Goal: Task Accomplishment & Management: Manage account settings

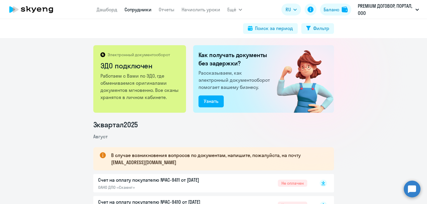
click at [141, 9] on link "Сотрудники" at bounding box center [137, 10] width 27 height 6
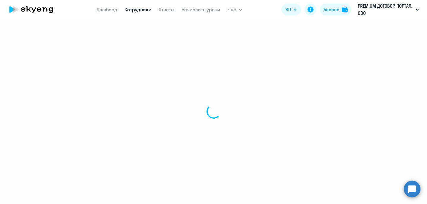
select select "30"
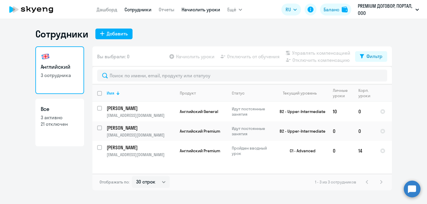
click at [201, 10] on link "Начислить уроки" at bounding box center [200, 10] width 39 height 6
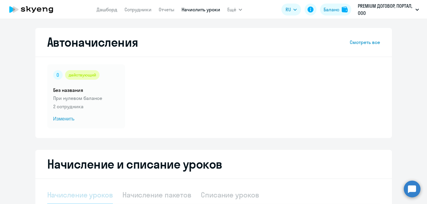
select select "10"
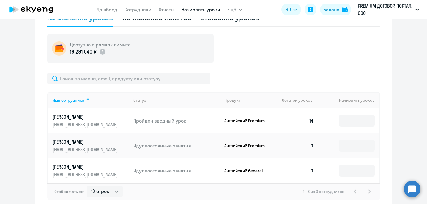
scroll to position [206, 0]
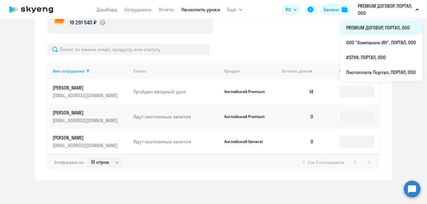
click at [385, 25] on li "PREMIUM ДОГОВОР, ПОРТАЛ, ООО" at bounding box center [381, 27] width 82 height 15
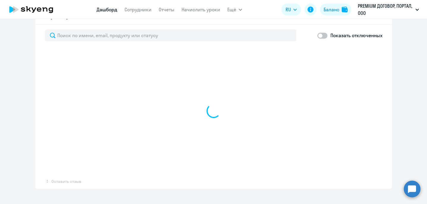
select select "30"
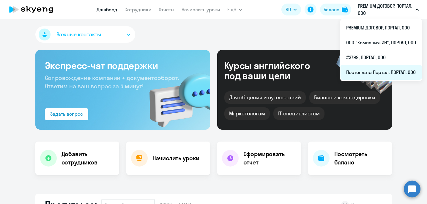
click at [373, 72] on li "Постоплата Портал, ПОРТАЛ, ООО" at bounding box center [381, 72] width 82 height 15
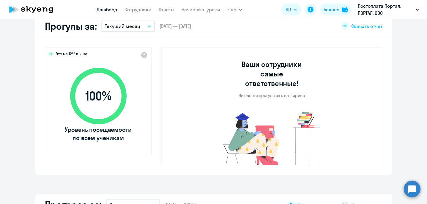
select select "30"
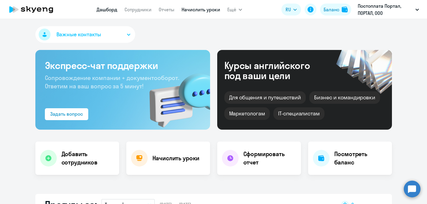
click at [193, 12] on link "Начислить уроки" at bounding box center [200, 10] width 39 height 6
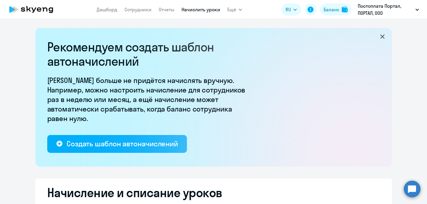
select select "10"
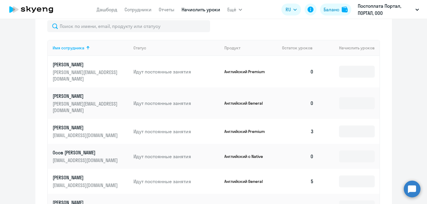
scroll to position [264, 0]
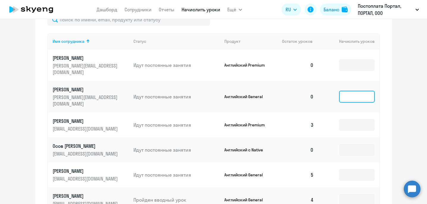
click at [349, 91] on input at bounding box center [357, 97] width 36 height 12
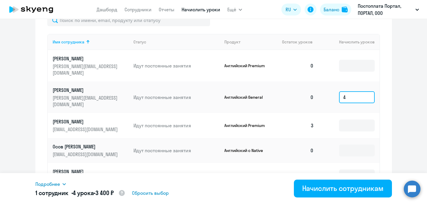
scroll to position [262, 0]
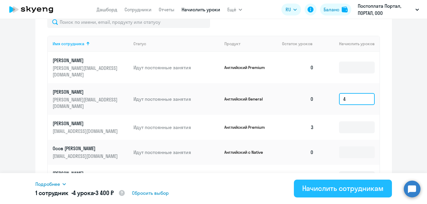
type input "4"
click at [338, 188] on div "Начислить сотрудникам" at bounding box center [342, 187] width 81 height 9
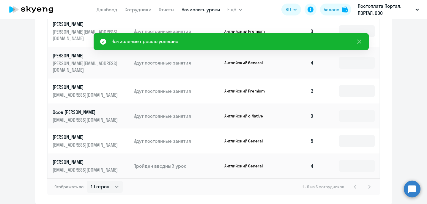
scroll to position [309, 0]
